Goal: Information Seeking & Learning: Learn about a topic

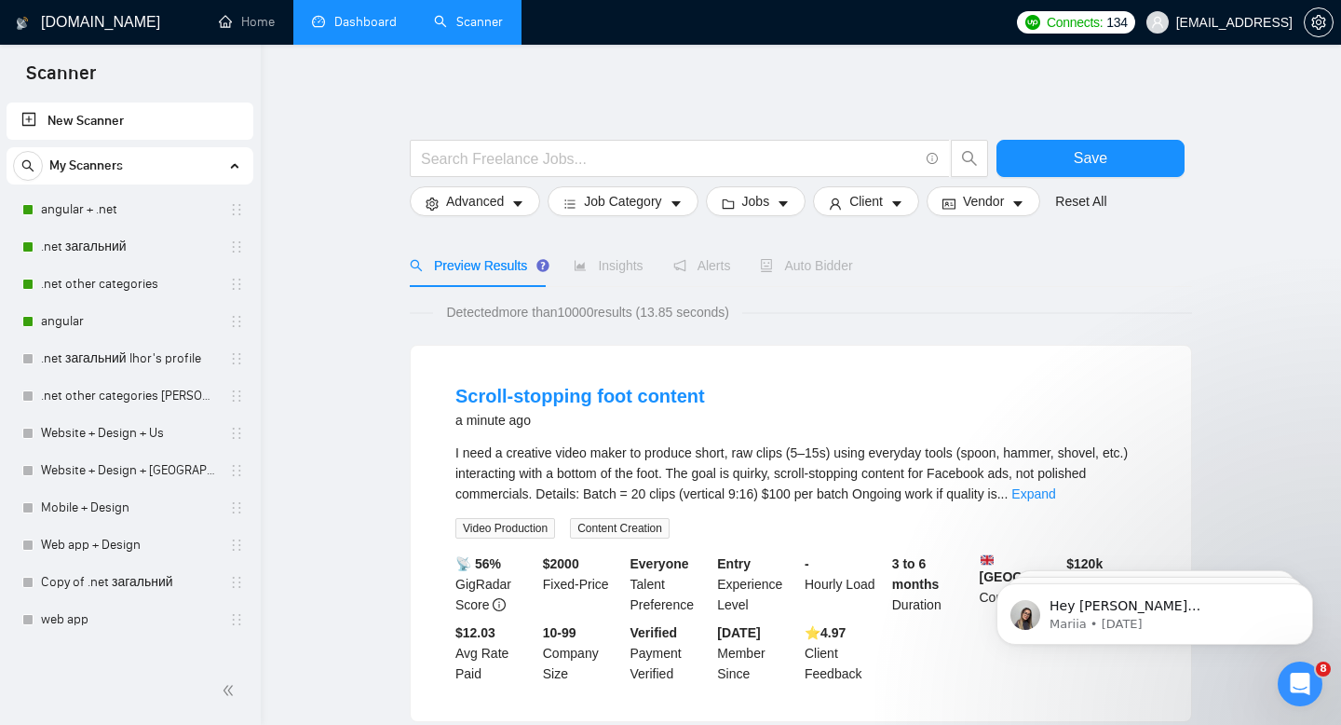
click at [346, 25] on link "Dashboard" at bounding box center [354, 22] width 85 height 16
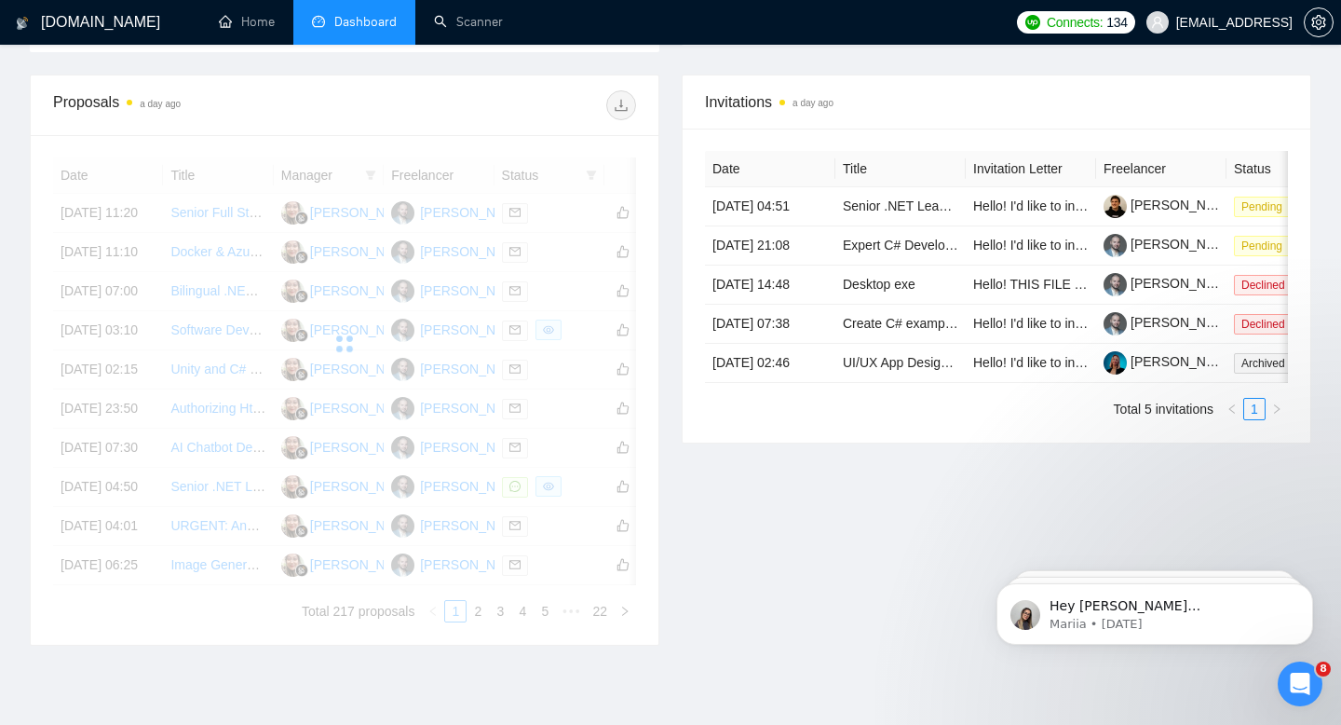
scroll to position [463, 0]
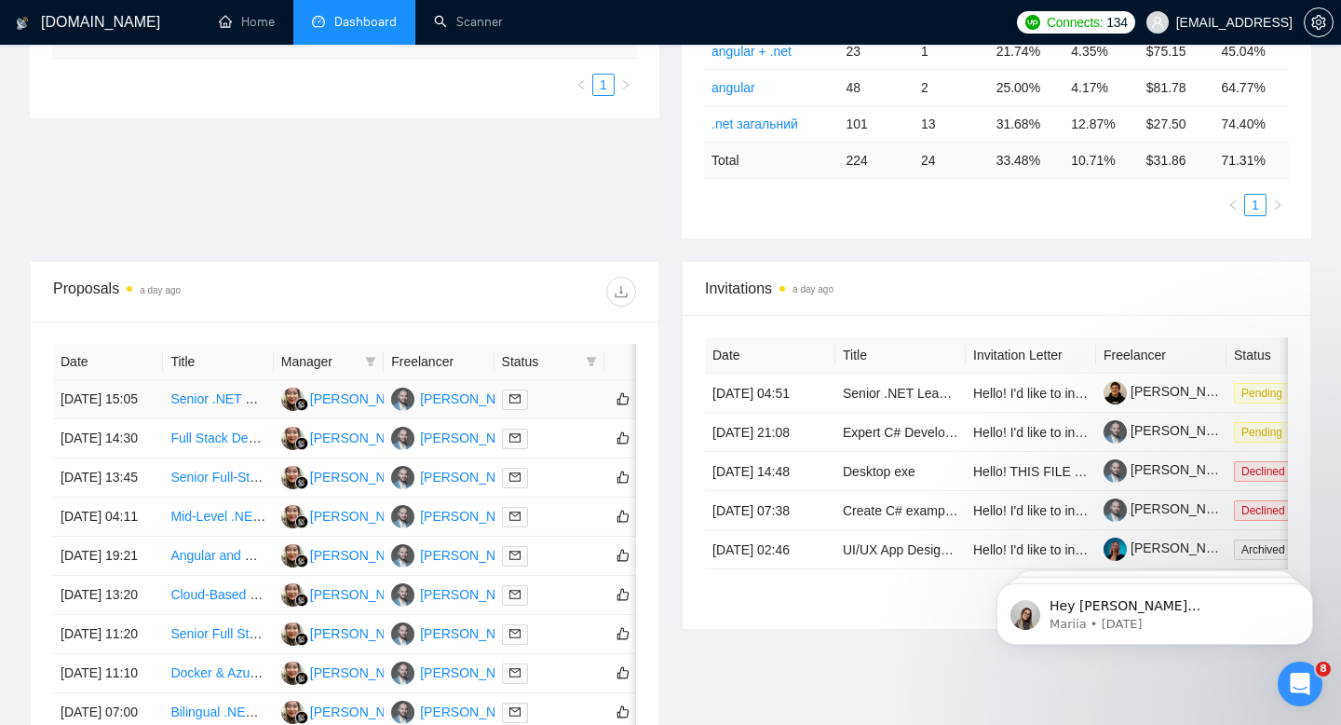
click at [168, 402] on td "Senior .NET Developer Needed (Non-Indian/[DEMOGRAPHIC_DATA] Applicants Only)" at bounding box center [218, 399] width 110 height 39
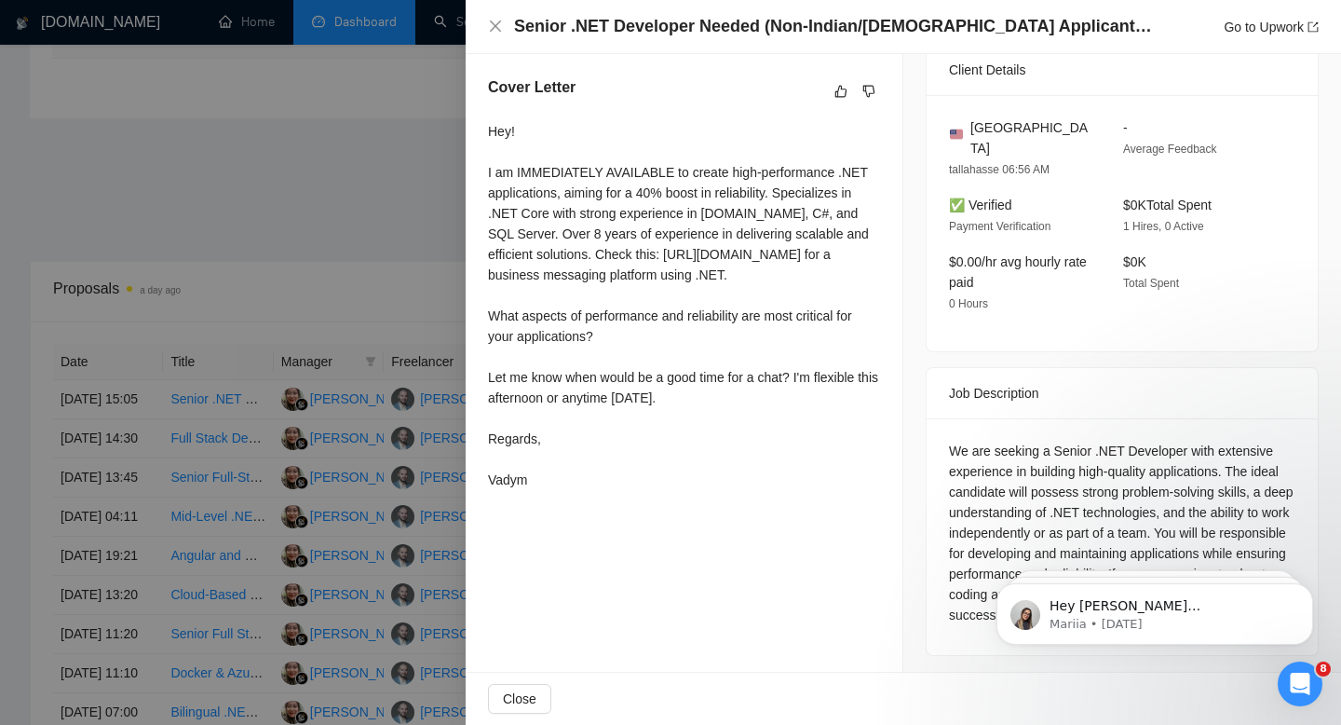
scroll to position [471, 0]
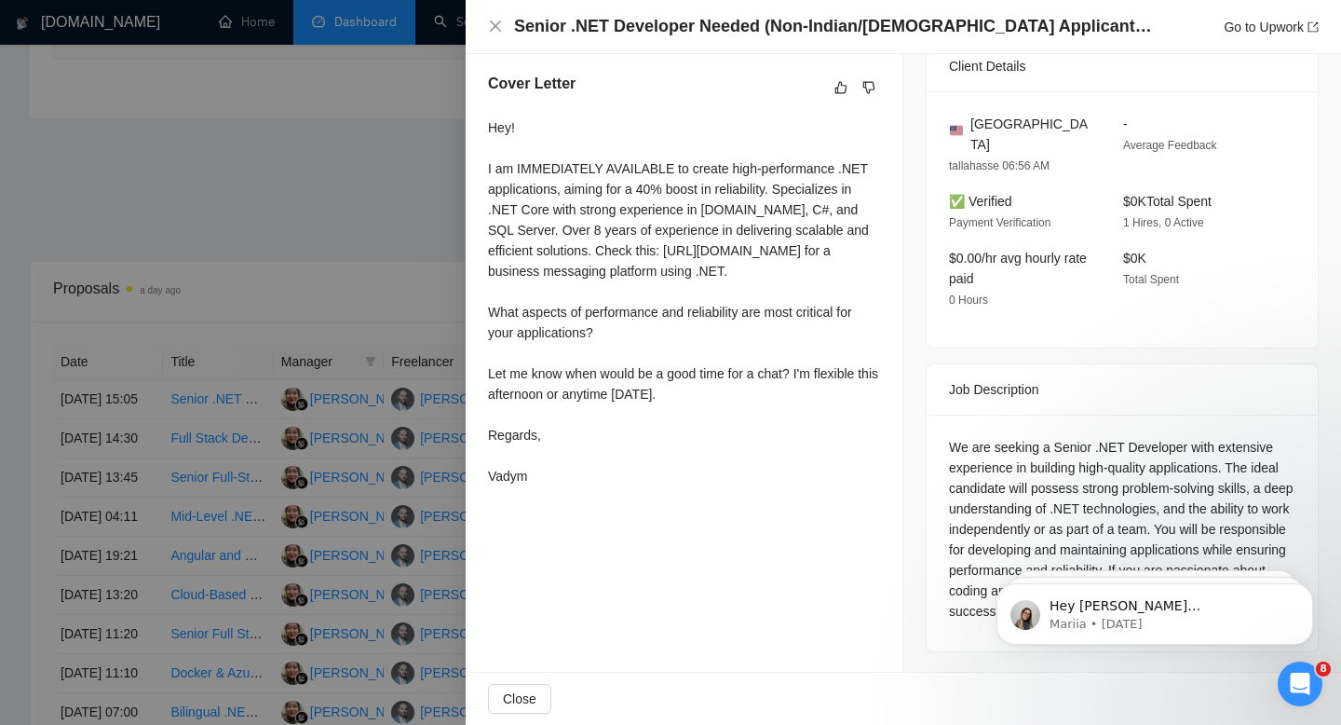
click at [332, 129] on div at bounding box center [670, 362] width 1341 height 725
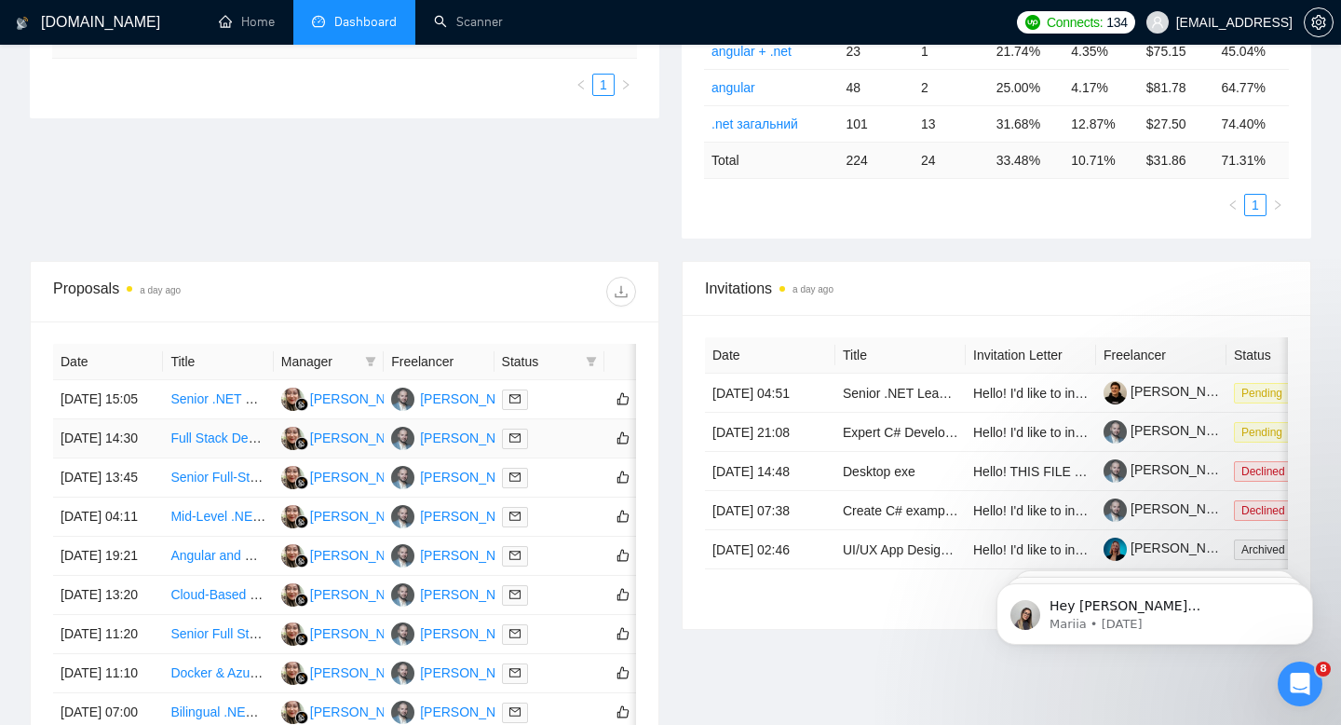
scroll to position [451, 0]
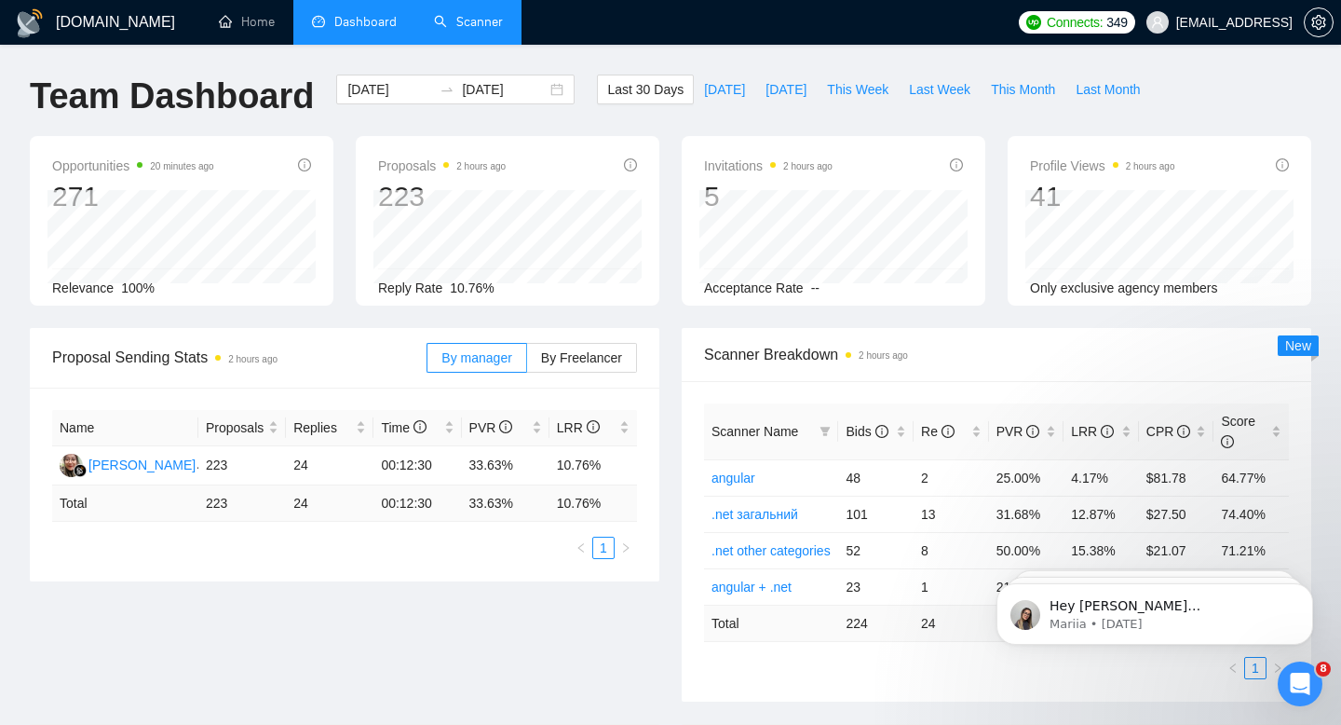
click at [473, 30] on link "Scanner" at bounding box center [468, 22] width 69 height 16
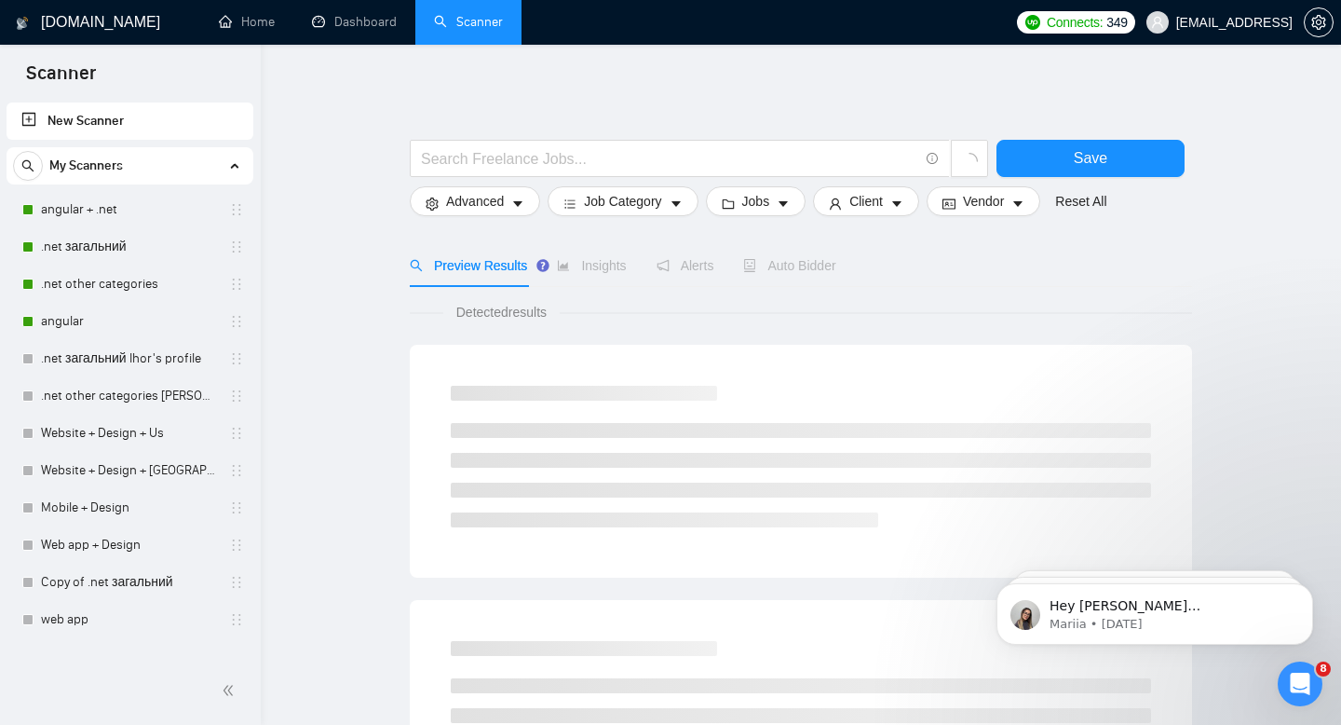
click at [84, 123] on link "New Scanner" at bounding box center [129, 120] width 217 height 37
click at [88, 451] on link "Website + Design + Us" at bounding box center [129, 433] width 177 height 37
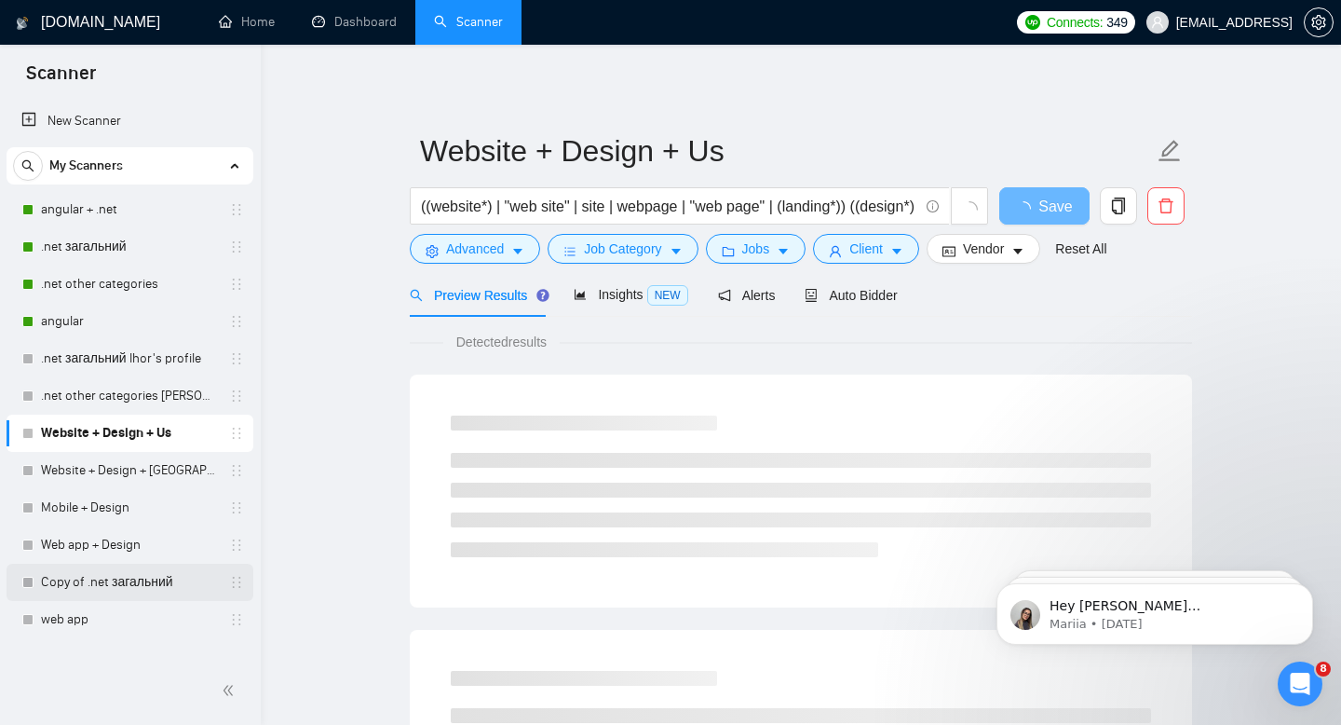
click at [86, 594] on link "Copy of .net загальний" at bounding box center [129, 582] width 177 height 37
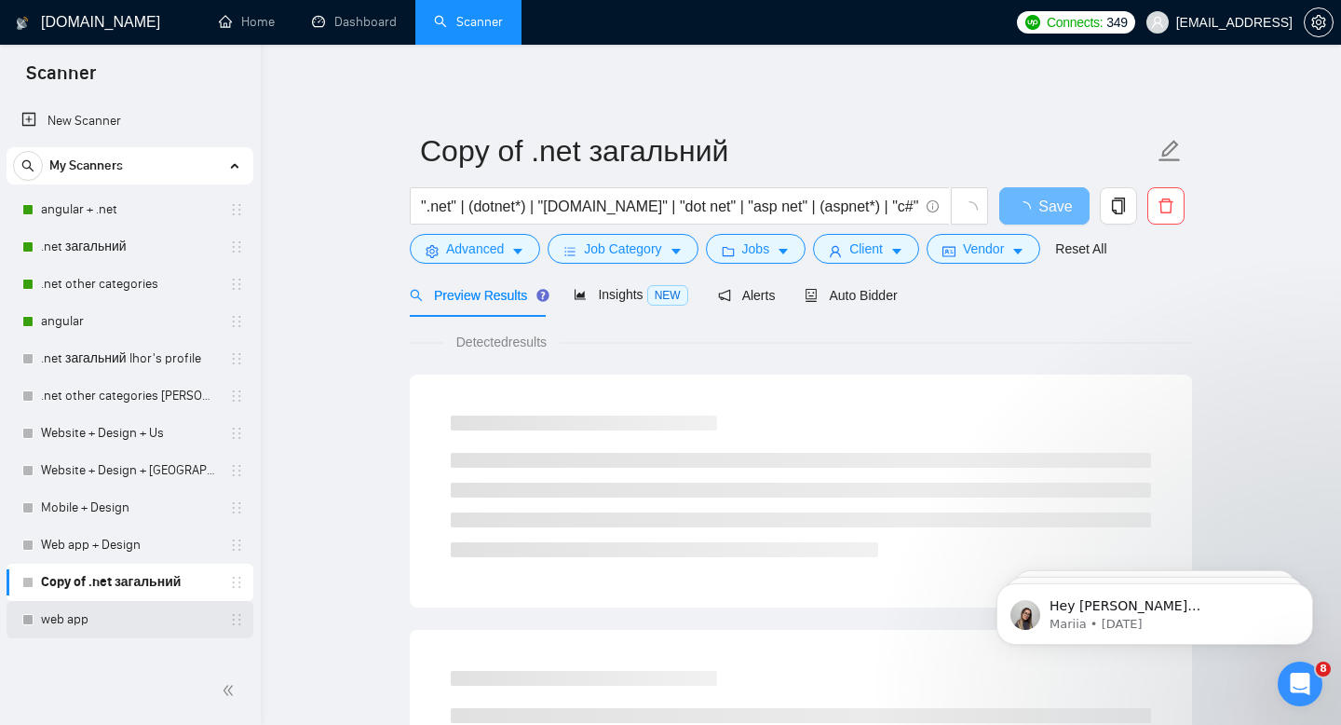
click at [88, 630] on link "web app" at bounding box center [129, 619] width 177 height 37
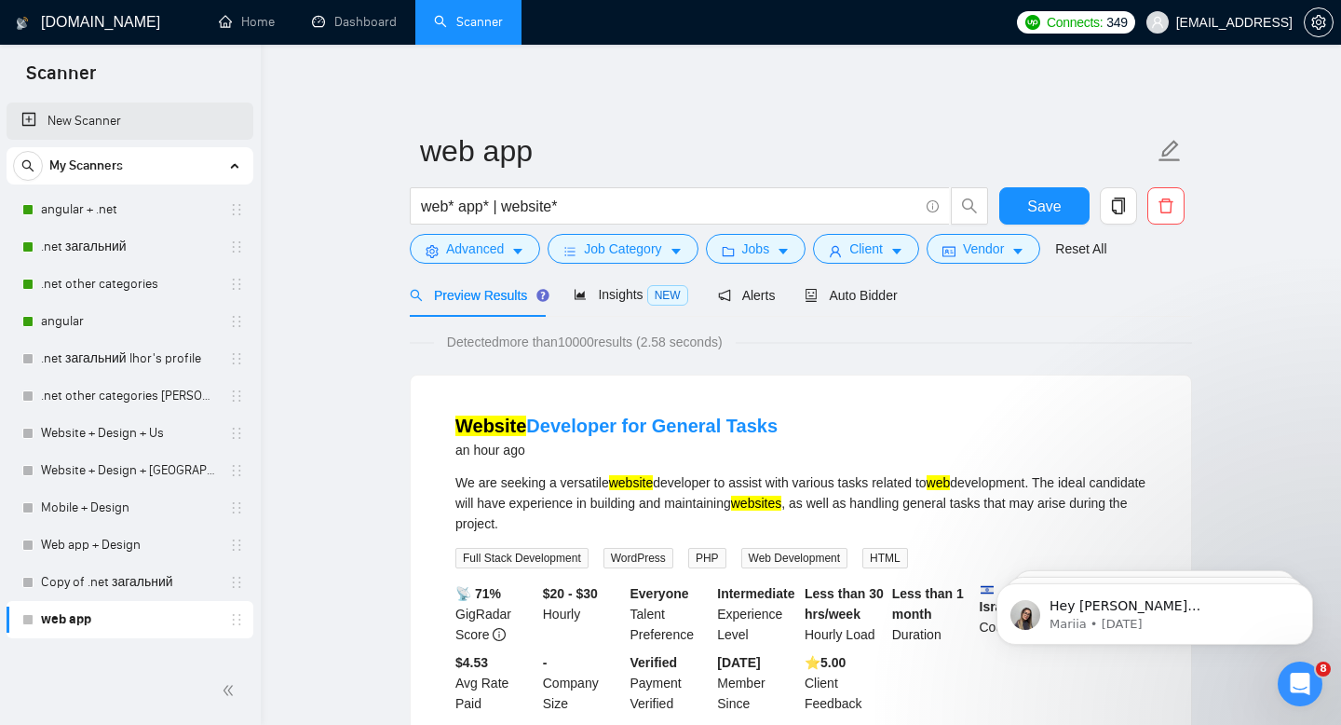
click at [60, 122] on link "New Scanner" at bounding box center [129, 120] width 217 height 37
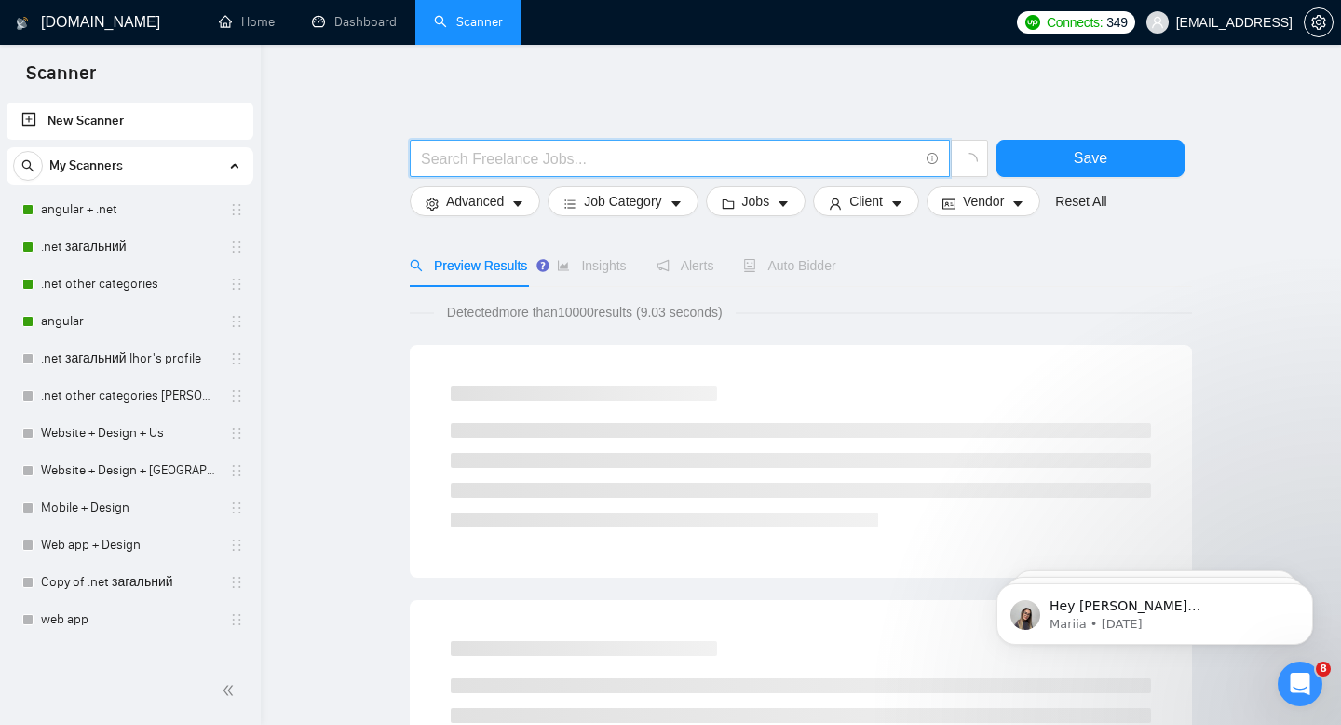
click at [459, 157] on input "text" at bounding box center [669, 158] width 497 height 23
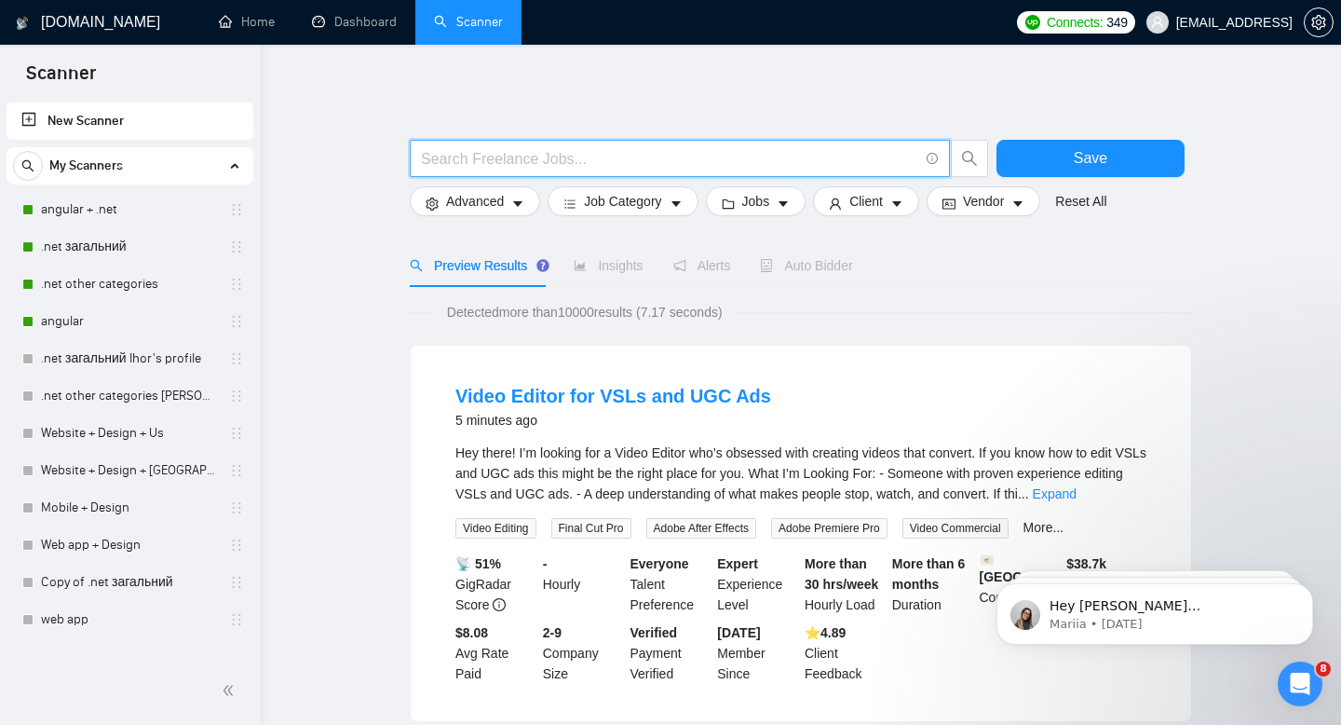
click at [477, 154] on input "text" at bounding box center [669, 158] width 497 height 23
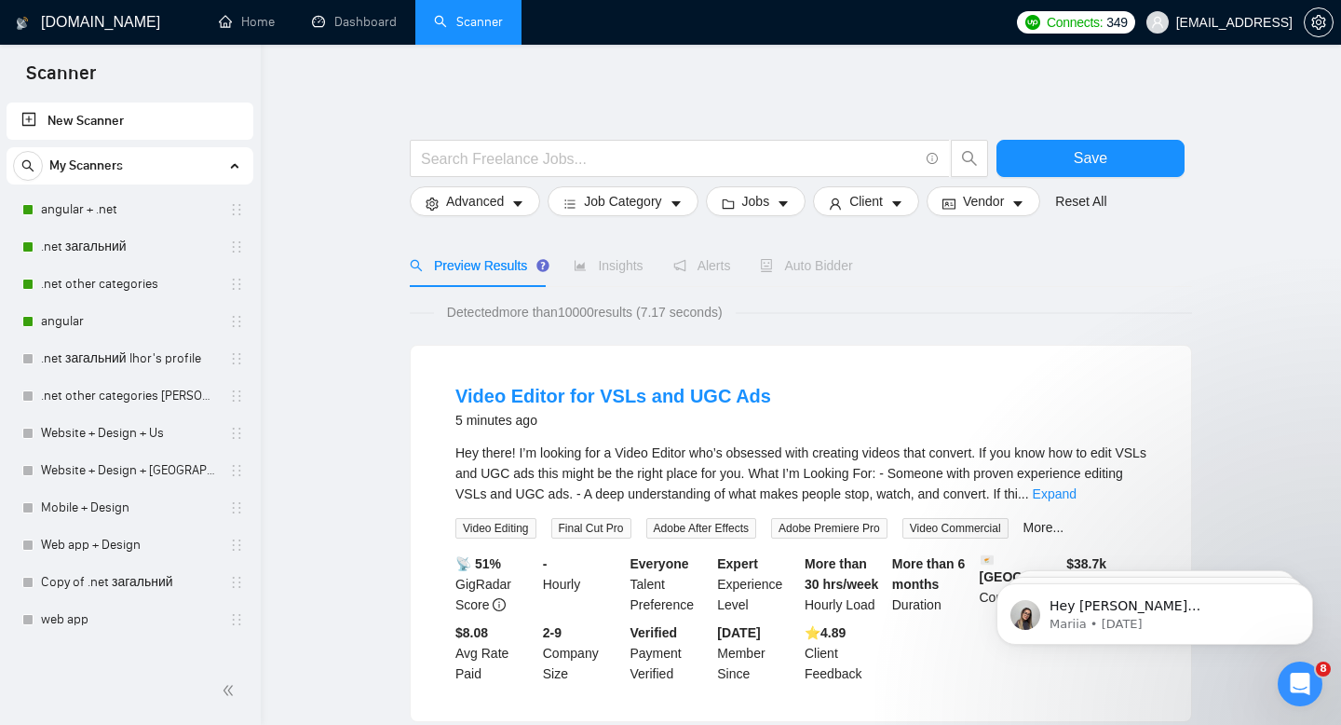
click at [137, 131] on link "New Scanner" at bounding box center [129, 120] width 217 height 37
click at [164, 617] on link "web app" at bounding box center [129, 619] width 177 height 37
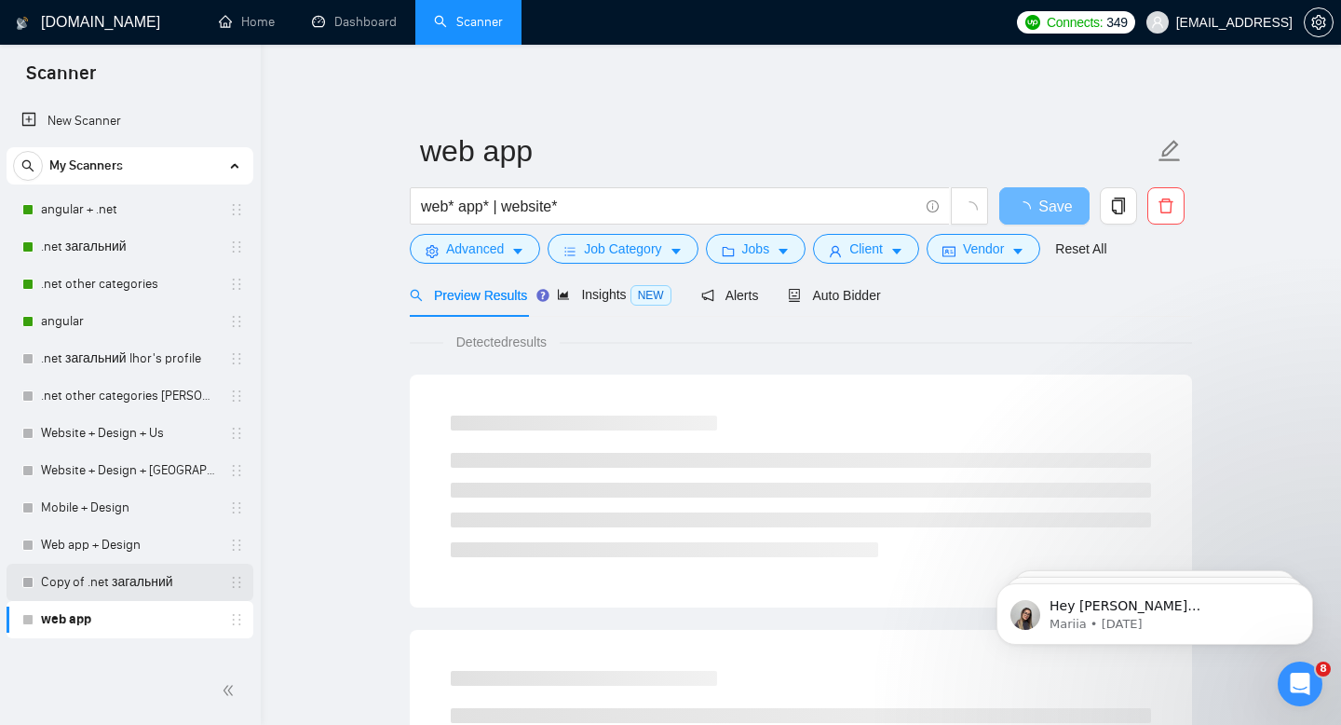
click at [99, 585] on link "Copy of .net загальний" at bounding box center [129, 582] width 177 height 37
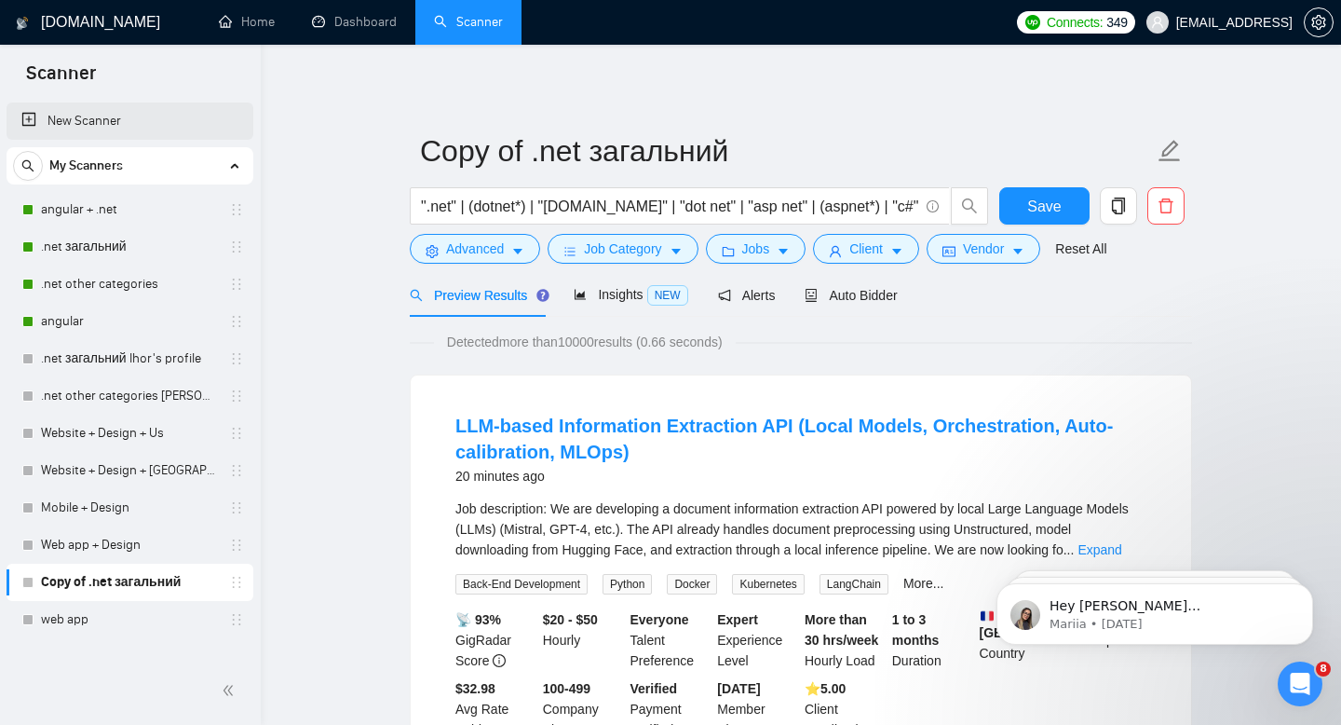
click at [94, 138] on link "New Scanner" at bounding box center [129, 120] width 217 height 37
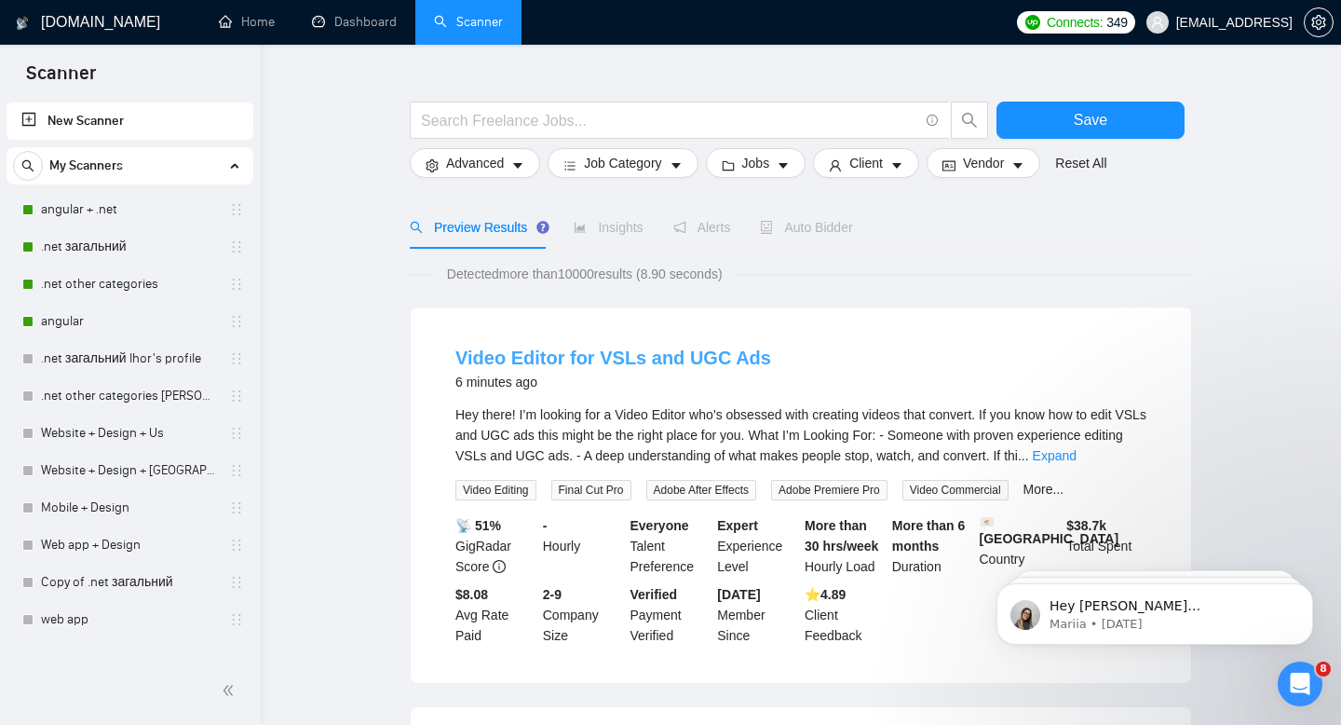
scroll to position [42, 0]
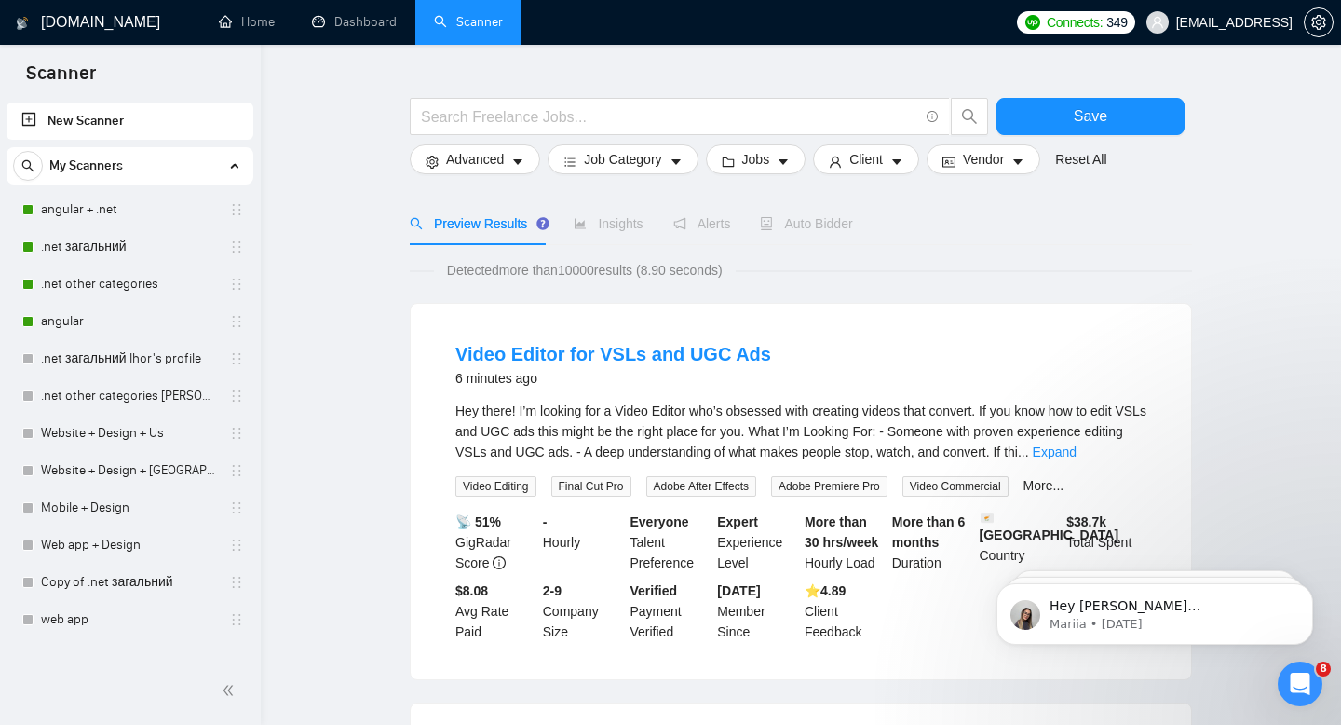
click at [158, 117] on link "New Scanner" at bounding box center [129, 120] width 217 height 37
click at [188, 209] on link "angular + .net" at bounding box center [129, 209] width 177 height 37
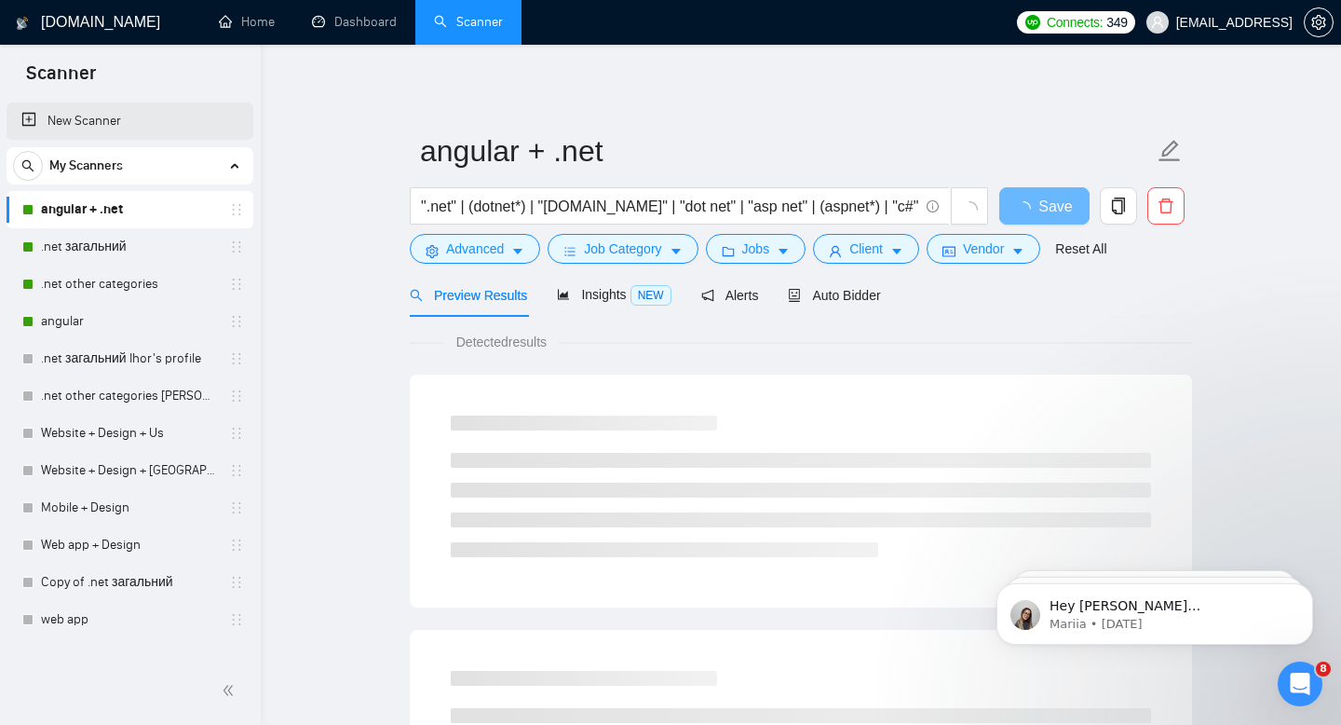
click at [104, 116] on link "New Scanner" at bounding box center [129, 120] width 217 height 37
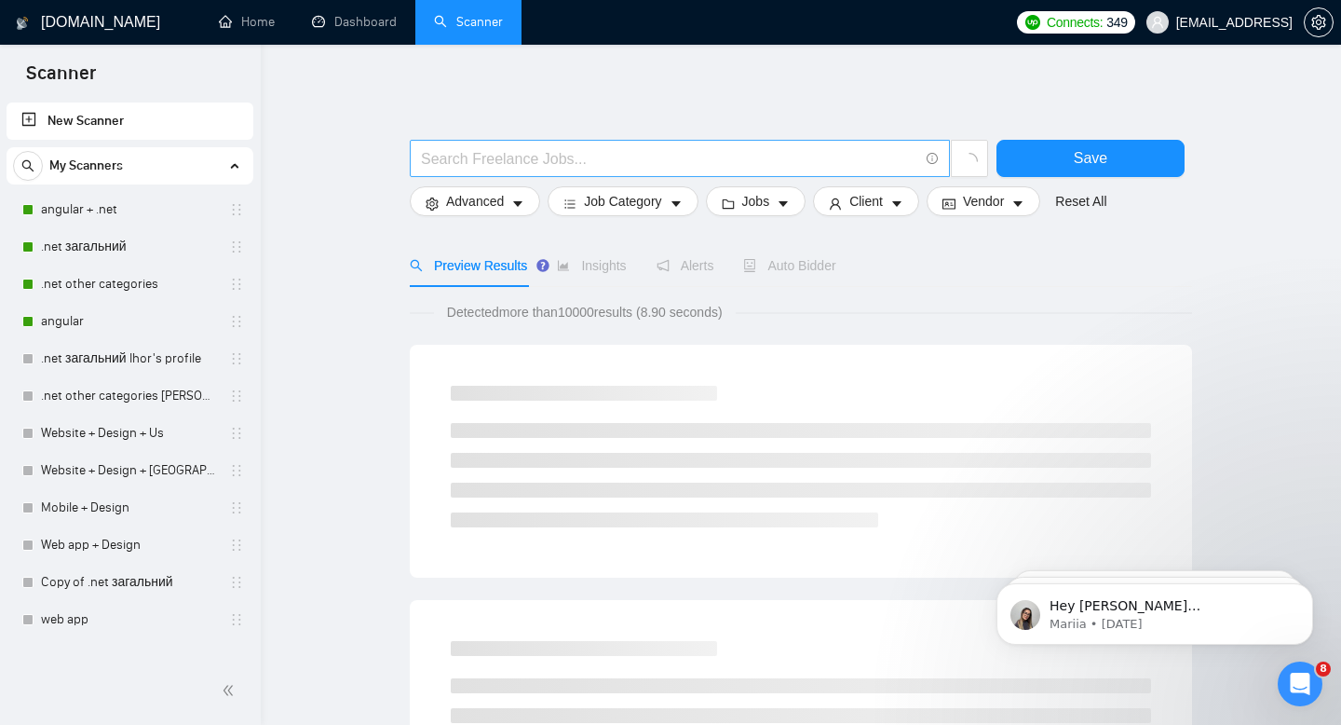
click at [499, 169] on input "text" at bounding box center [669, 158] width 497 height 23
type input "blazor"
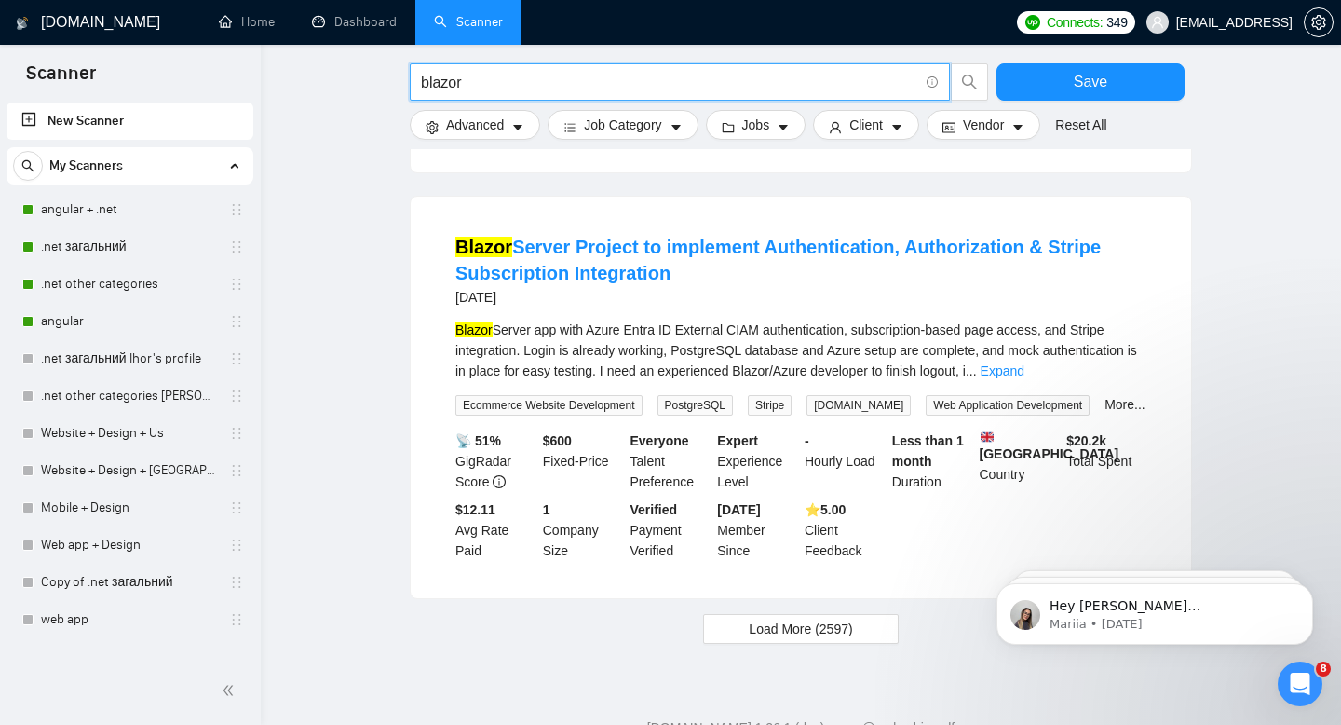
scroll to position [1777, 0]
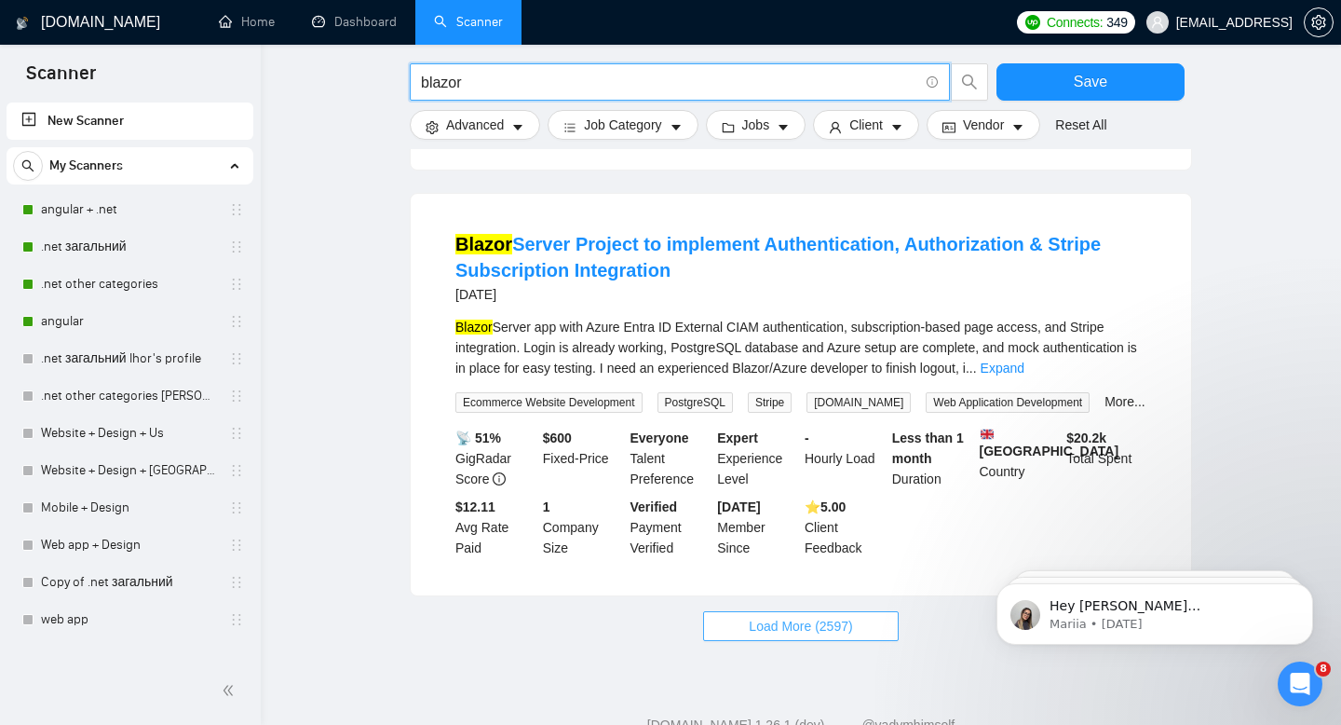
click at [721, 614] on button "Load More (2597)" at bounding box center [800, 626] width 195 height 30
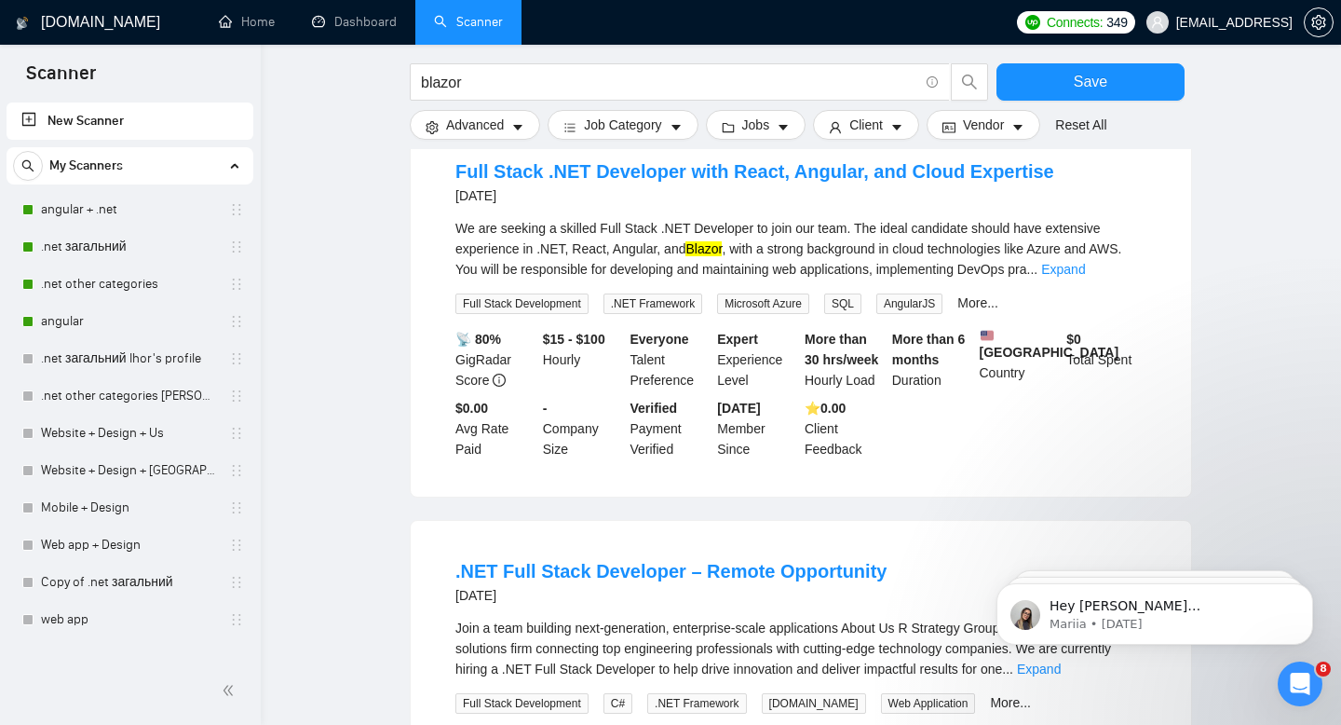
scroll to position [2677, 0]
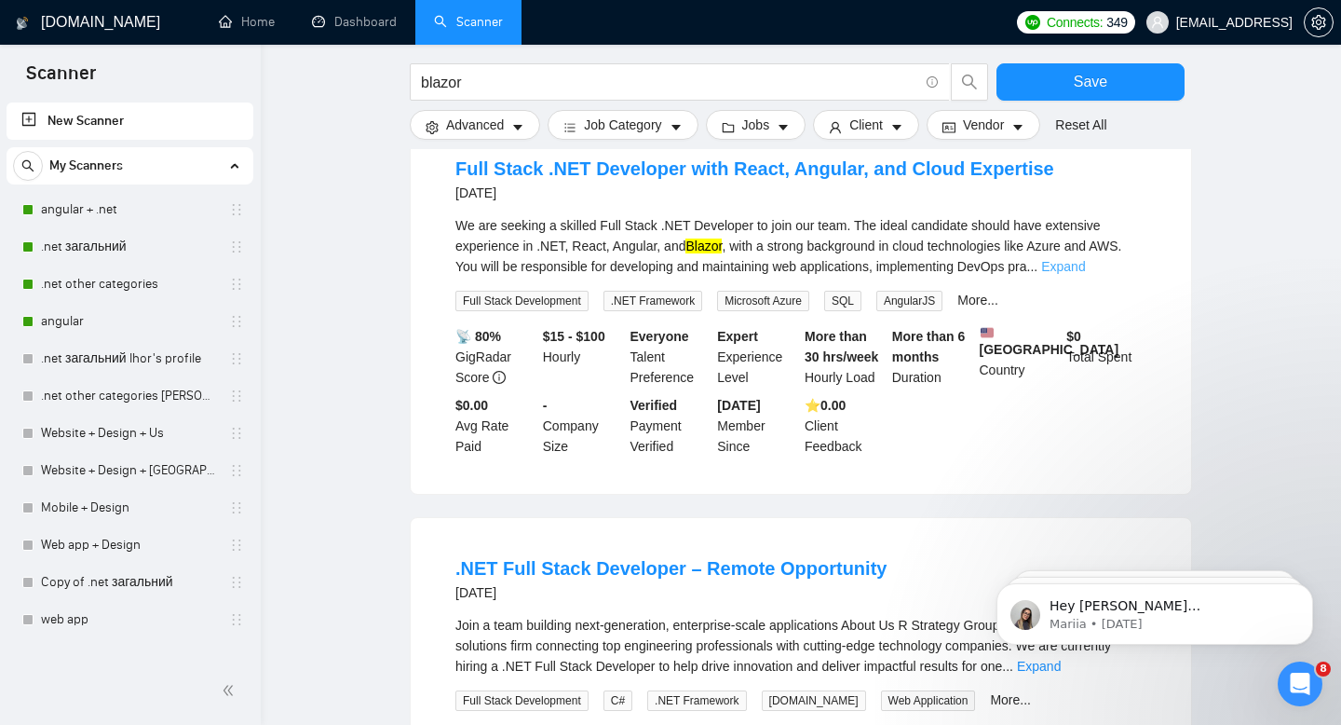
click at [1085, 259] on link "Expand" at bounding box center [1063, 266] width 44 height 15
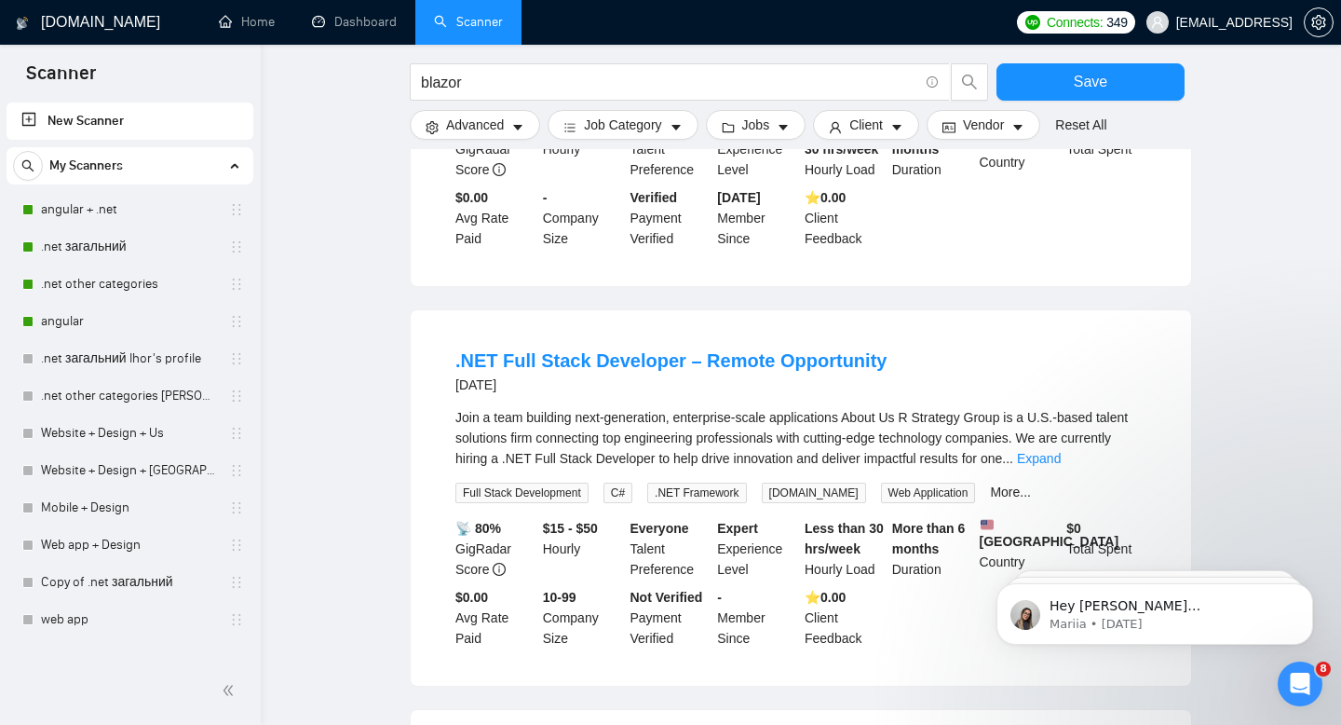
scroll to position [2934, 0]
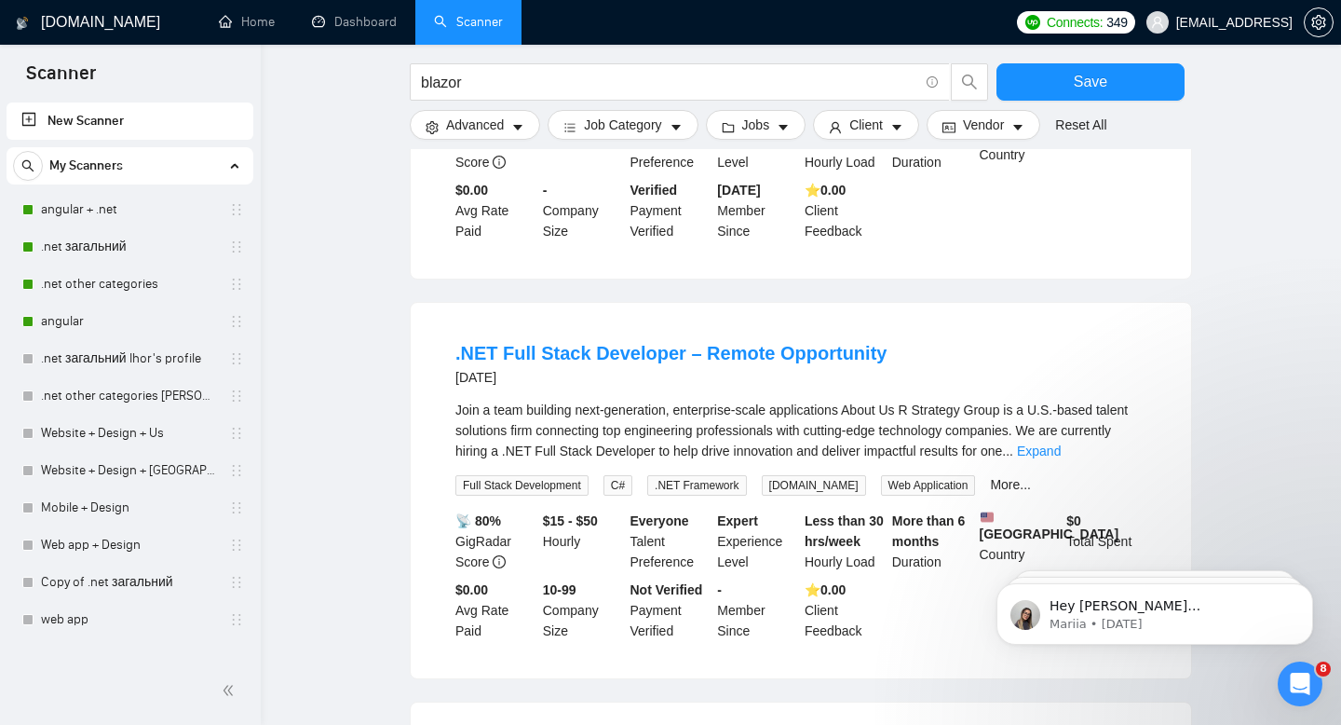
click at [1116, 461] on div "Join a team building next-generation, enterprise-scale applications About Us R …" at bounding box center [801, 448] width 691 height 96
click at [1116, 457] on div "Join a team building next-generation, enterprise-scale applications About Us R …" at bounding box center [801, 448] width 691 height 96
click at [1061, 453] on link "Expand" at bounding box center [1039, 450] width 44 height 15
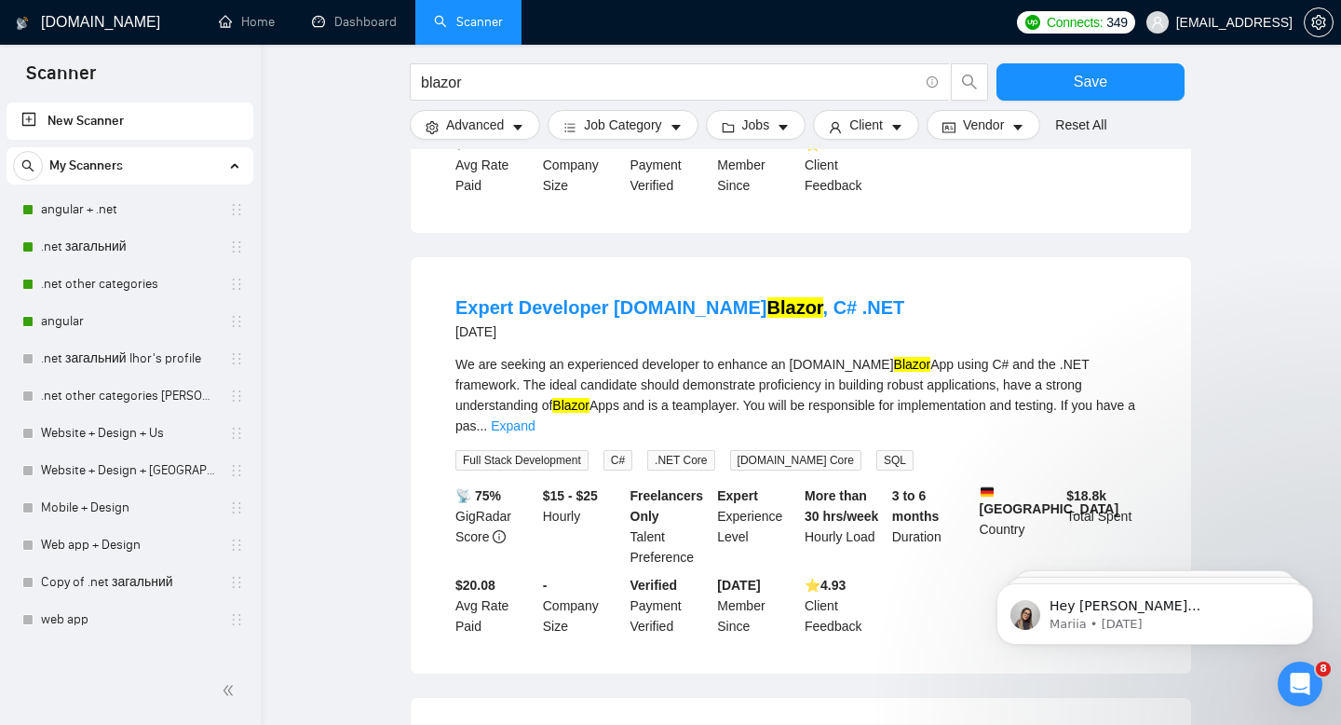
scroll to position [3630, 0]
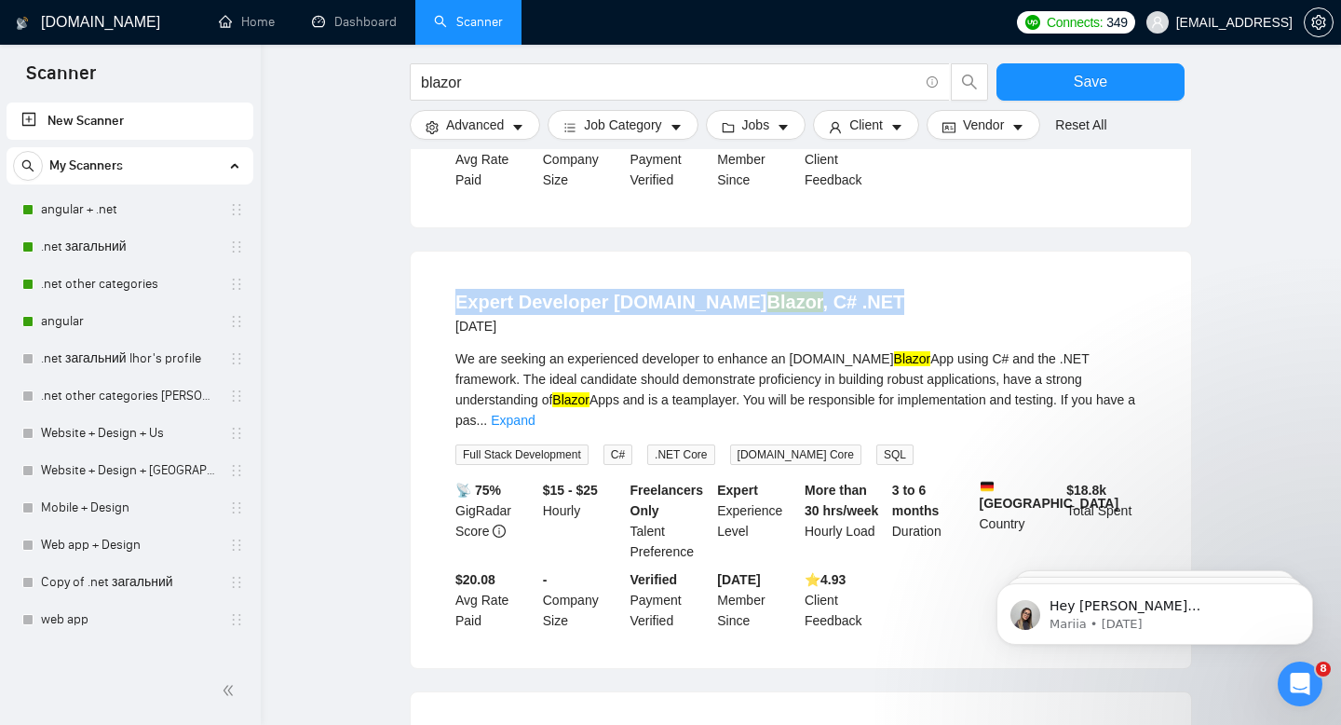
drag, startPoint x: 893, startPoint y: 312, endPoint x: 483, endPoint y: 290, distance: 411.4
click at [483, 290] on li "Expert Developer [DOMAIN_NAME] Blazor , C# .NET [DATE] We are seeking an experi…" at bounding box center [801, 460] width 736 height 372
copy link "Expert Developer [DOMAIN_NAME] Blazor , C# .NET"
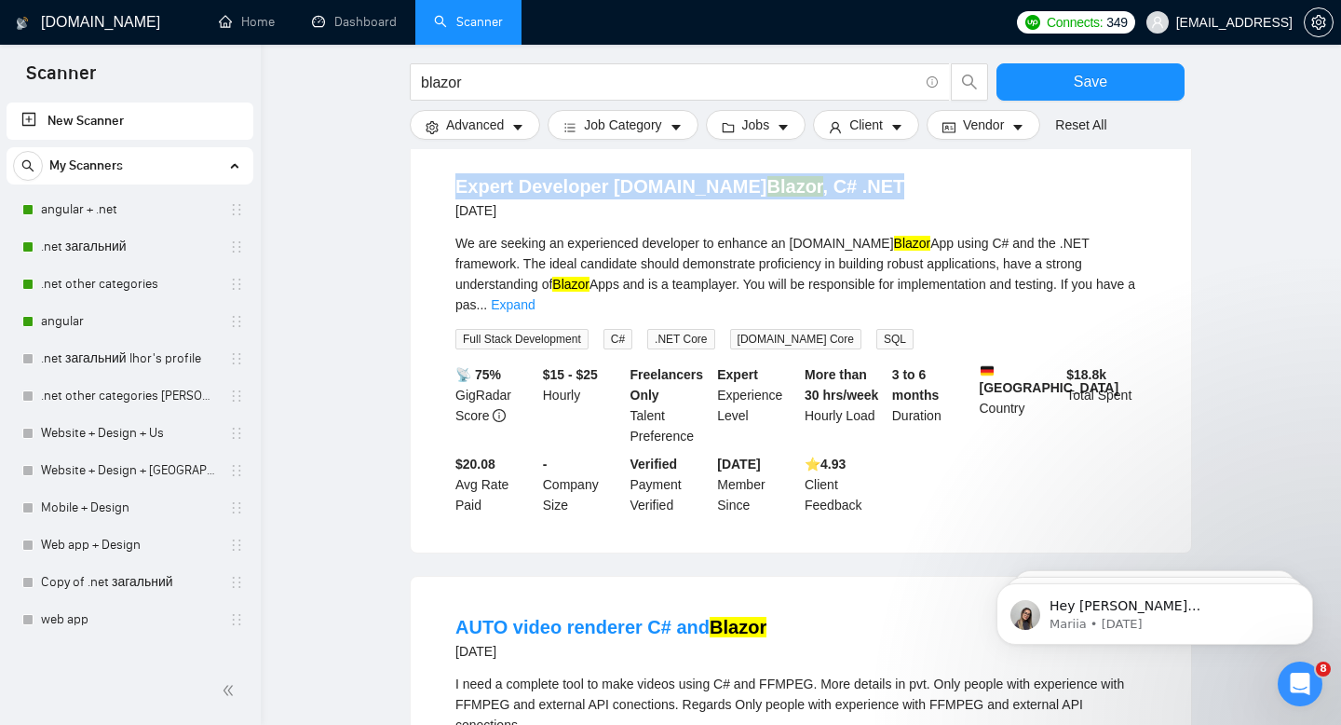
scroll to position [3742, 0]
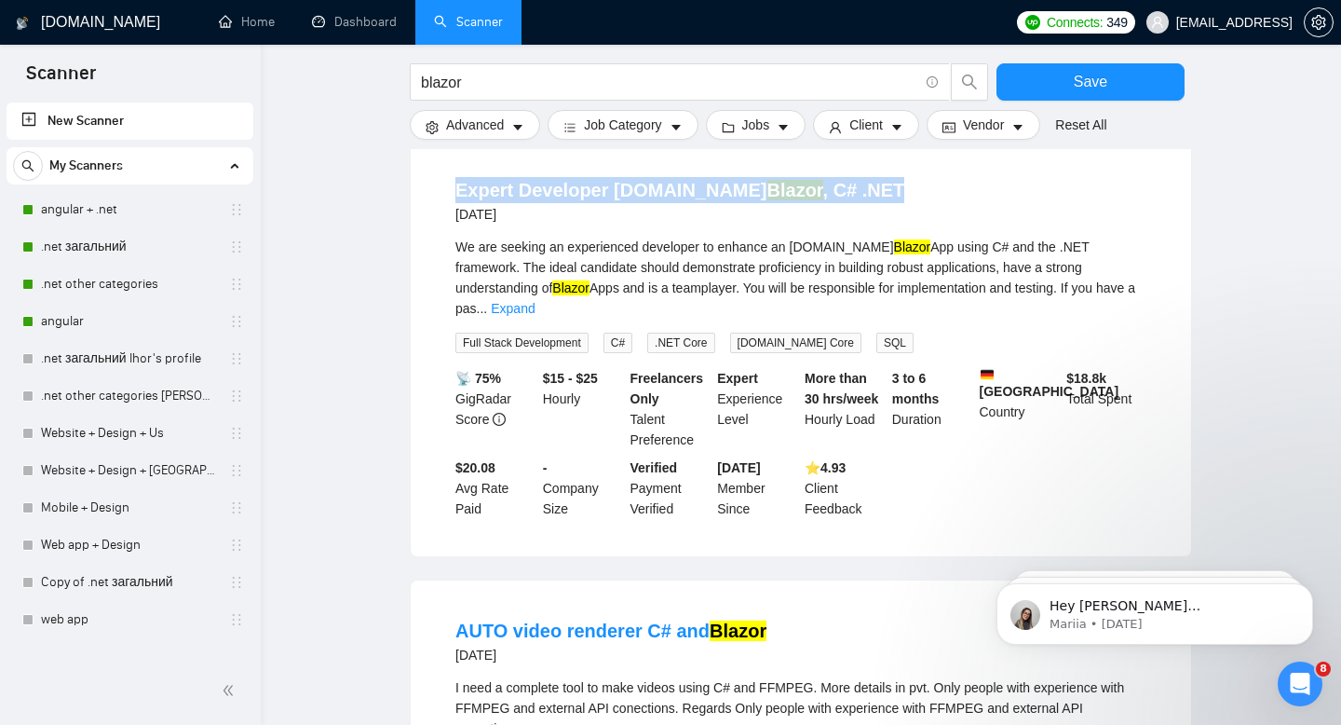
copy link "Expert Developer [DOMAIN_NAME] Blazor , C# .NET"
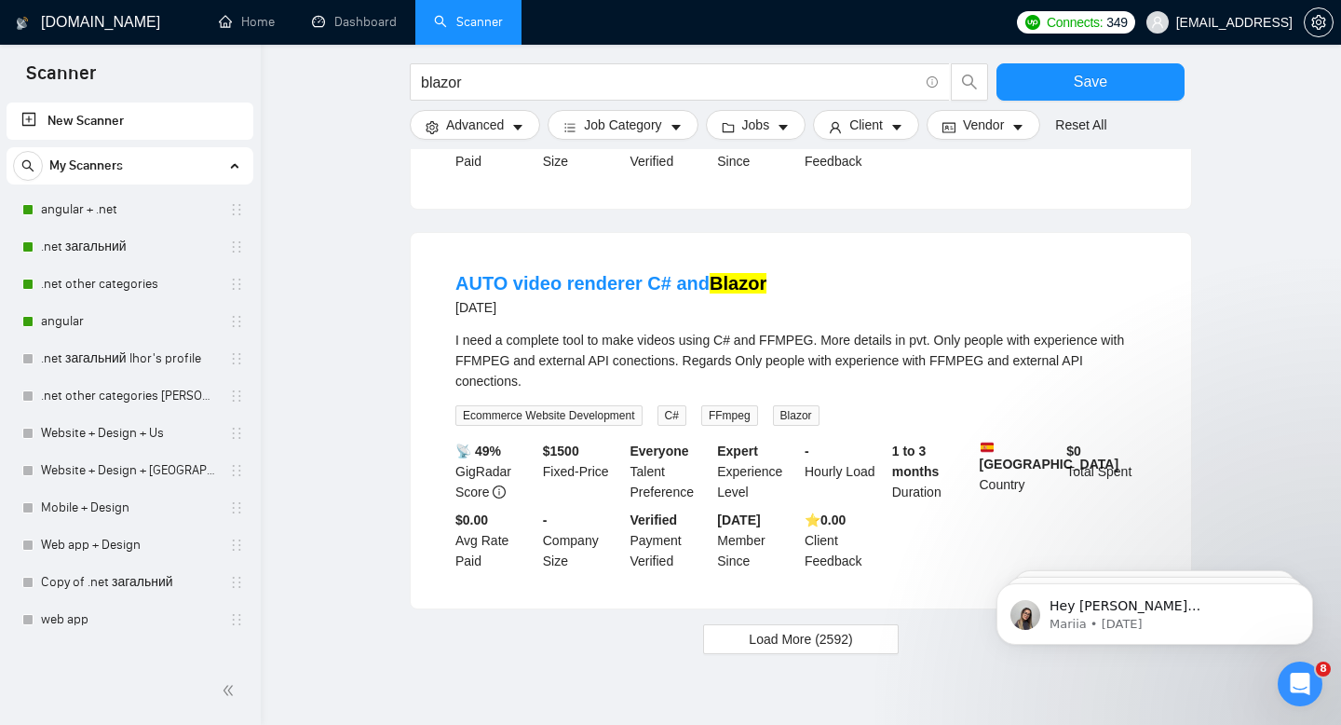
scroll to position [4140, 0]
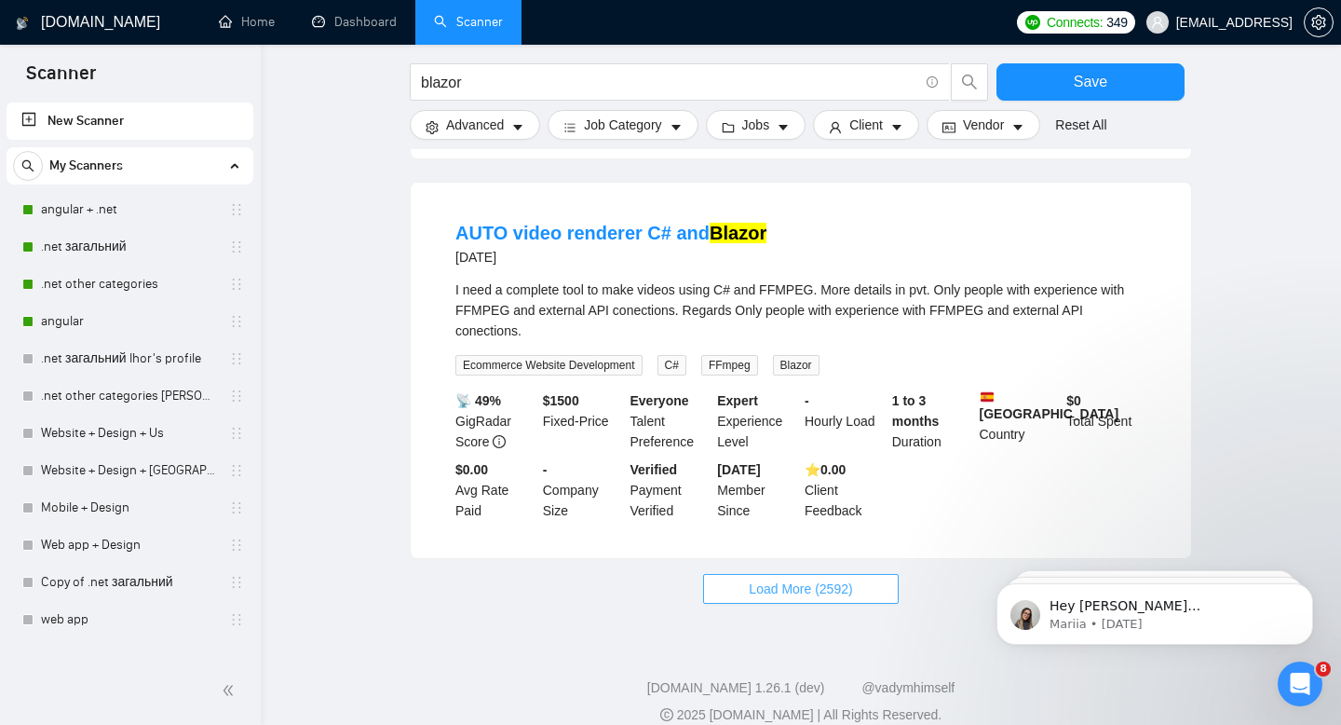
click at [797, 588] on button "Load More (2592)" at bounding box center [800, 589] width 195 height 30
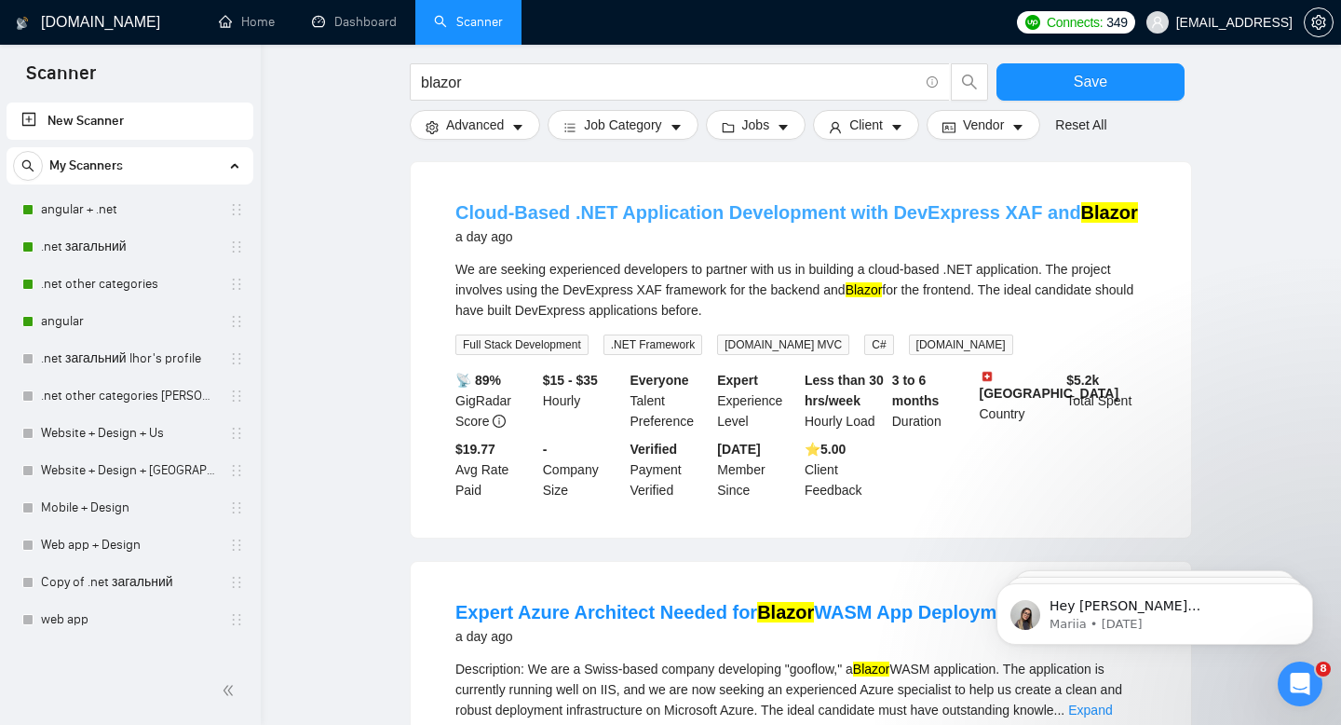
scroll to position [184, 0]
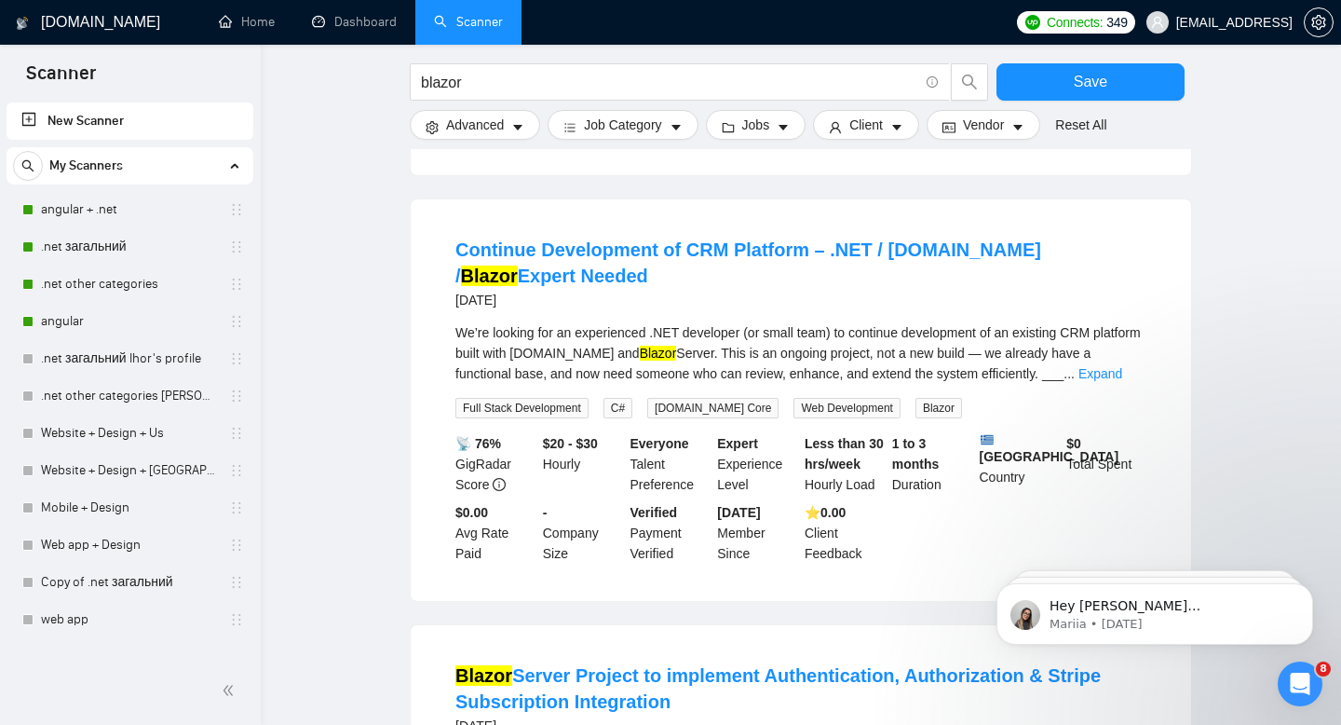
scroll to position [1346, 0]
drag, startPoint x: 438, startPoint y: 235, endPoint x: 1122, endPoint y: 239, distance: 683.8
click at [1122, 239] on li "Continue Development of CRM Platform – .NET / [DOMAIN_NAME] / Blazor Expert Nee…" at bounding box center [801, 399] width 736 height 357
copy link "Continue Development of CRM Platform – .NET / [DOMAIN_NAME] / Blazor Expert Nee…"
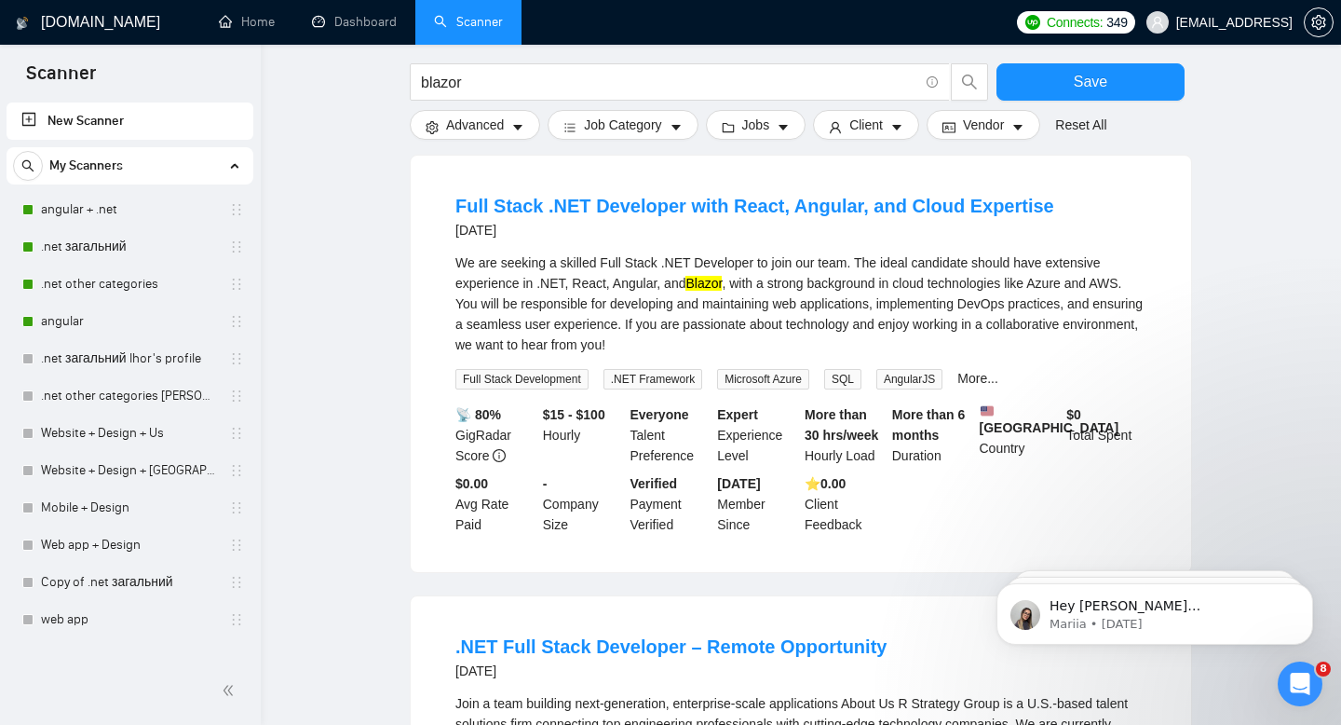
scroll to position [2641, 0]
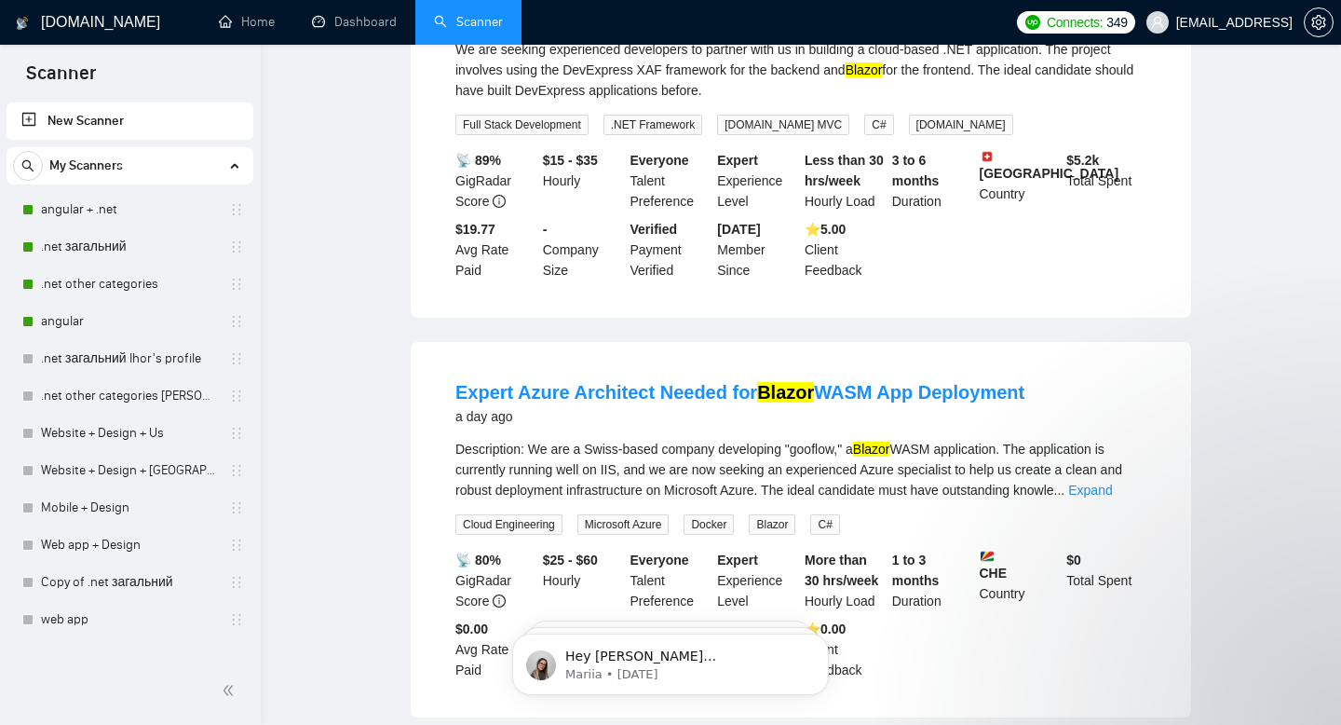
scroll to position [0, 0]
